Goal: Check status

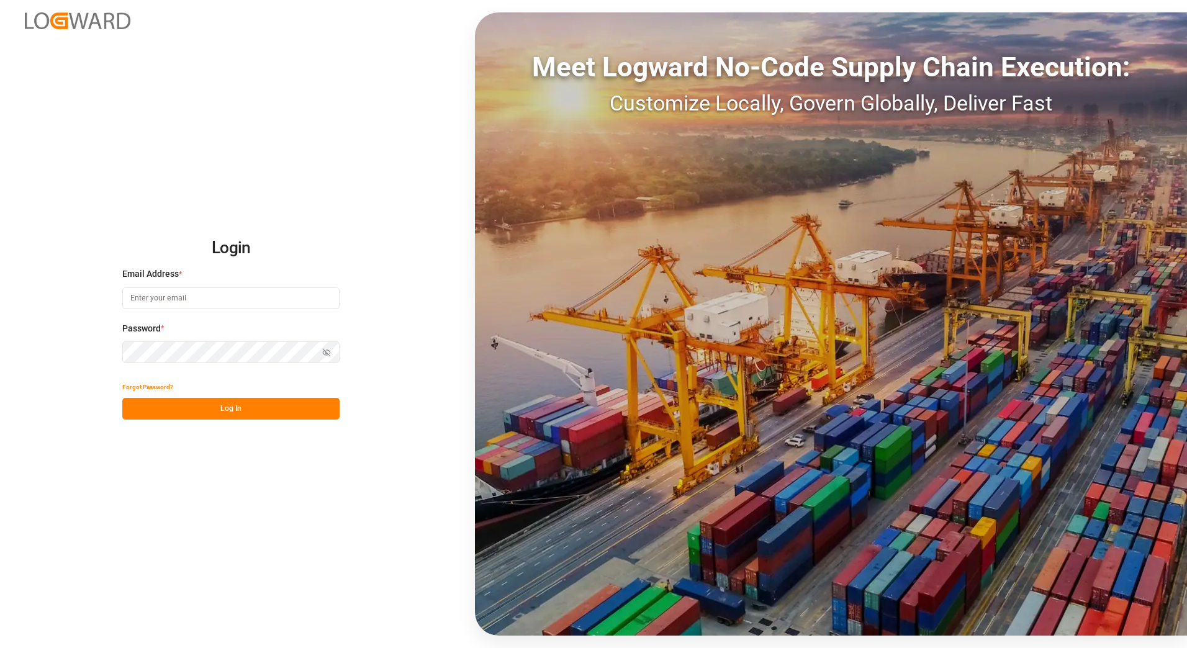
type input "[EMAIL_ADDRESS][PERSON_NAME][DOMAIN_NAME]"
click at [283, 411] on button "Log In" at bounding box center [230, 409] width 217 height 22
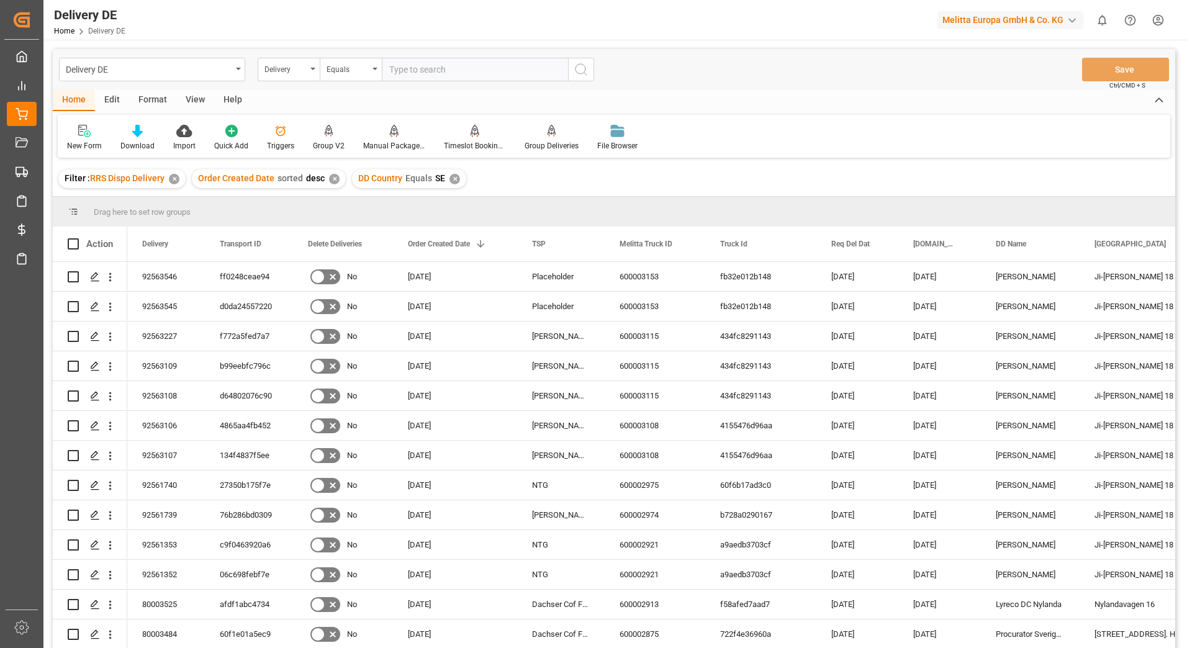
click at [175, 178] on div "✕" at bounding box center [174, 179] width 11 height 11
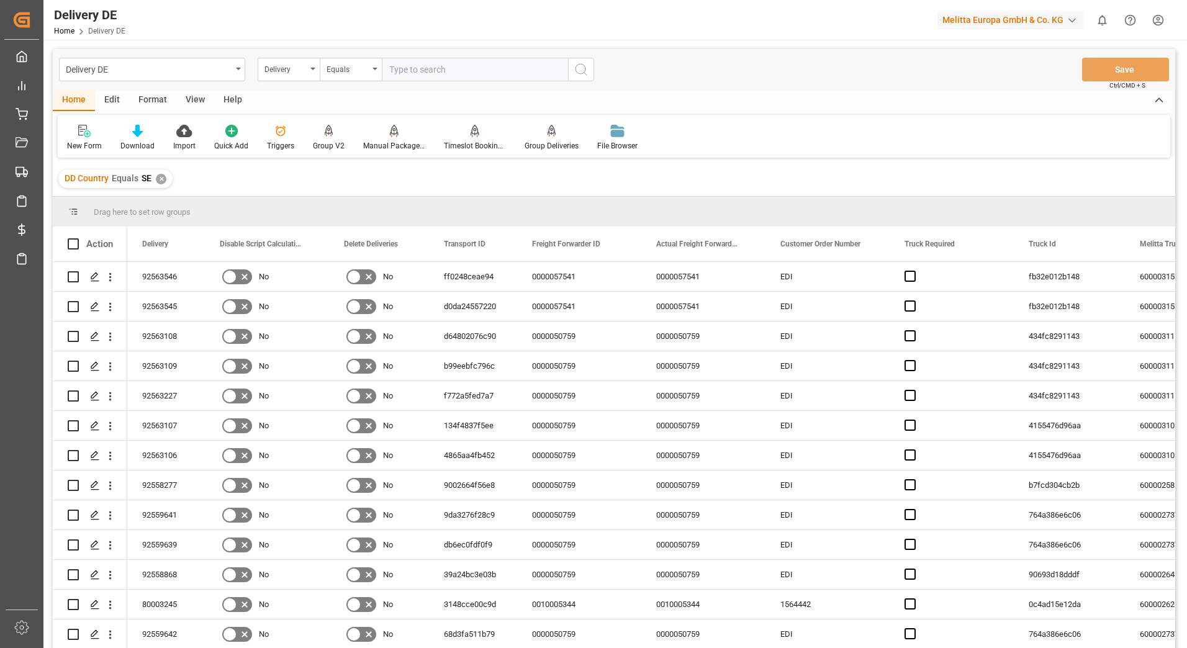
click at [413, 70] on input "text" at bounding box center [475, 70] width 186 height 24
paste input "92563731"
type input "92563731"
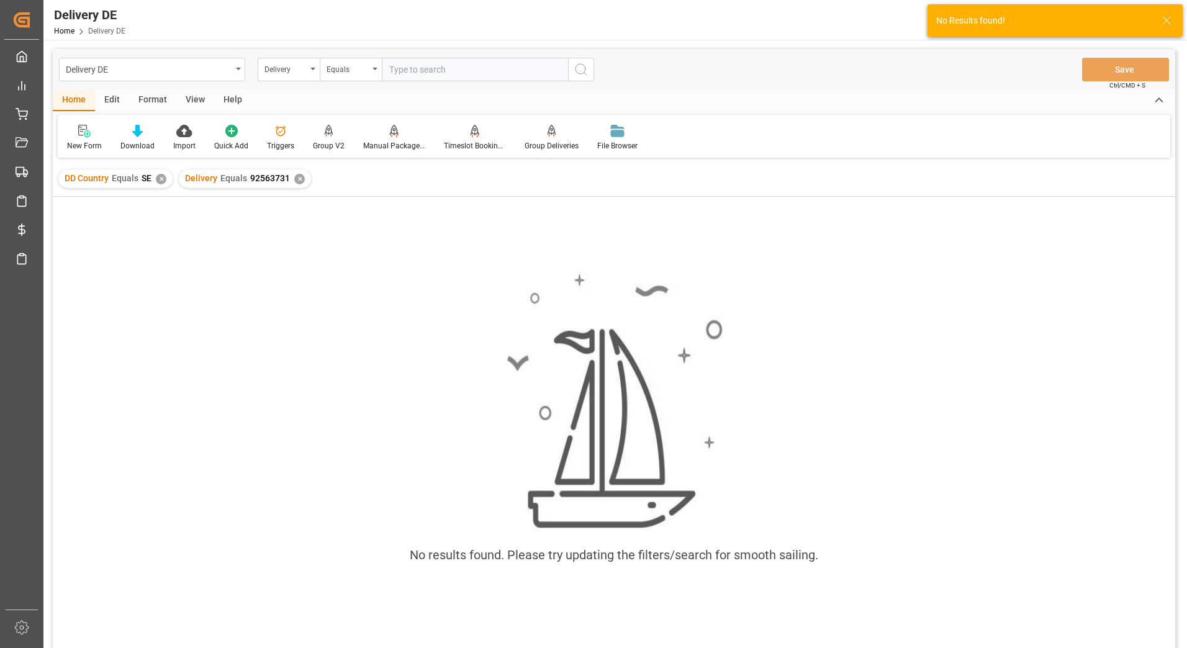
click at [156, 180] on div "✕" at bounding box center [161, 179] width 11 height 11
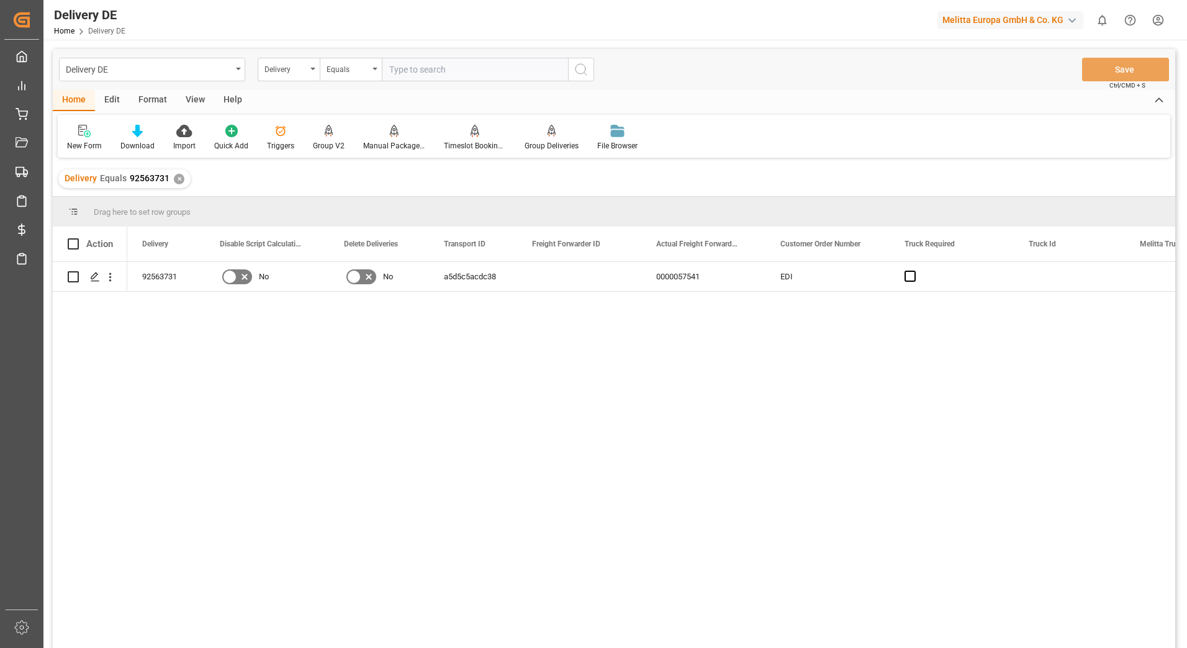
click at [176, 179] on div "✕" at bounding box center [179, 179] width 11 height 11
